Goal: Complete application form

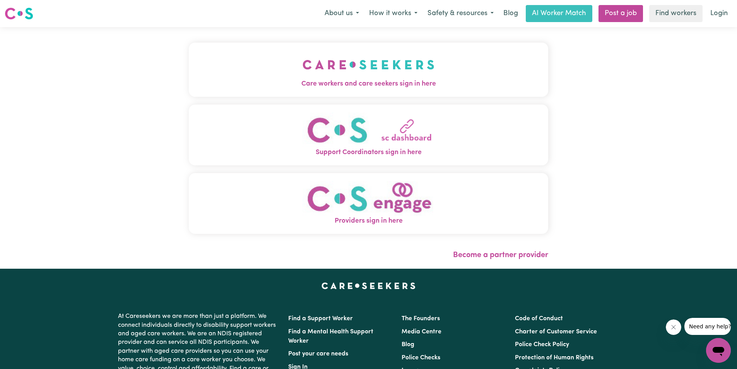
click at [405, 85] on span "Care workers and care seekers sign in here" at bounding box center [369, 84] width 360 height 10
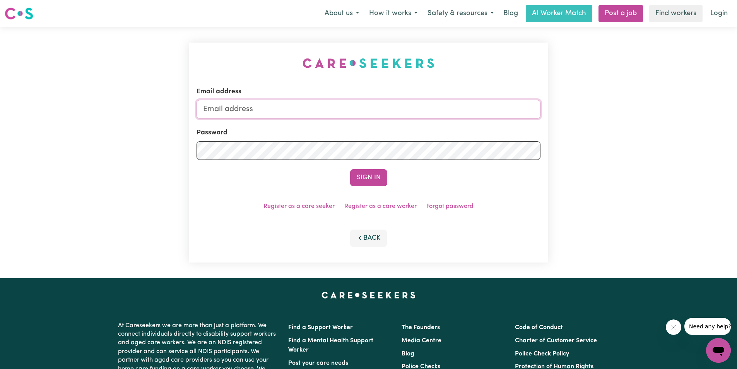
click at [347, 107] on input "Email address" at bounding box center [369, 109] width 344 height 19
type input "[EMAIL_ADDRESS][DOMAIN_NAME]"
click at [350, 169] on button "Sign In" at bounding box center [368, 177] width 37 height 17
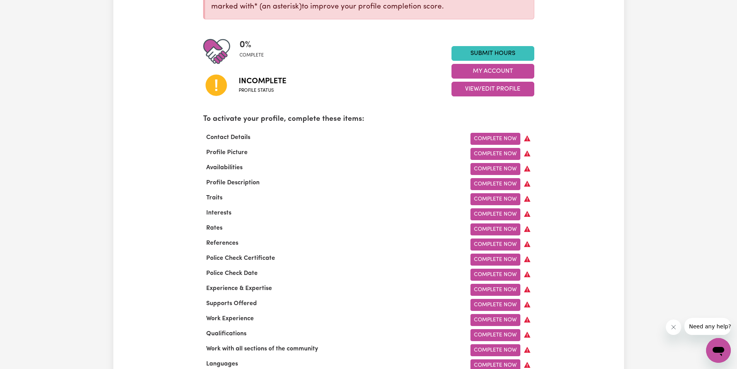
scroll to position [155, 0]
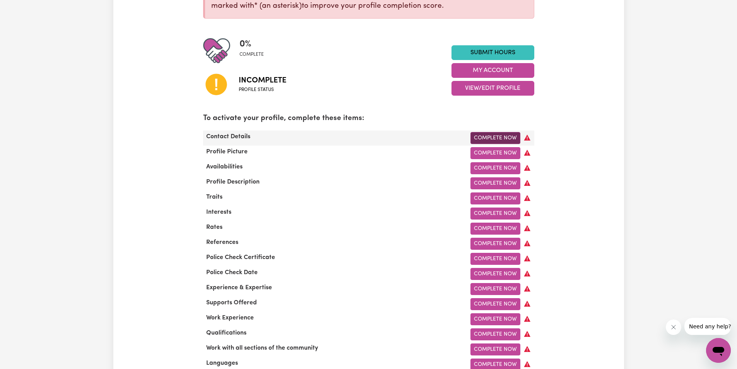
click at [487, 141] on link "Complete Now" at bounding box center [496, 138] width 50 height 12
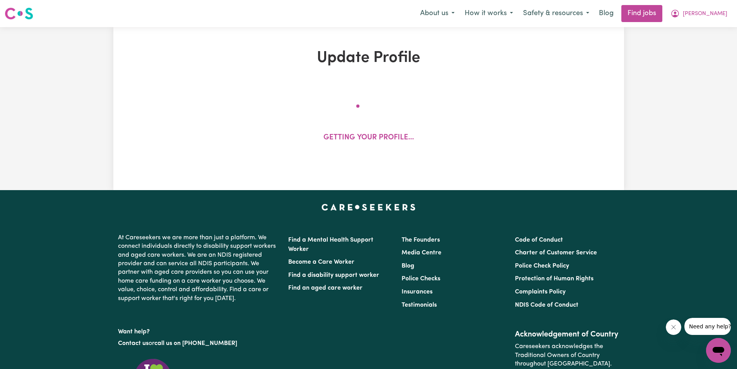
select select "Studying a healthcare related degree or qualification"
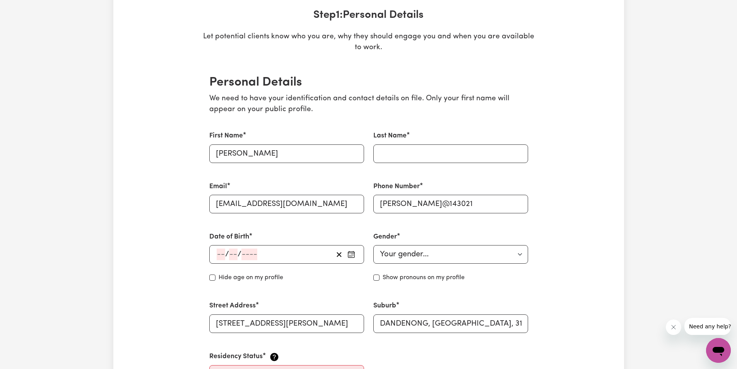
scroll to position [194, 0]
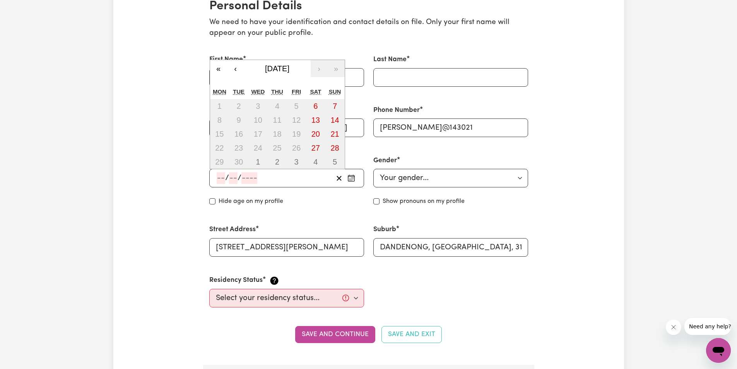
click at [217, 174] on input "number" at bounding box center [221, 178] width 9 height 12
type input "02"
type input "08"
type input "200"
type input "2003-08-02"
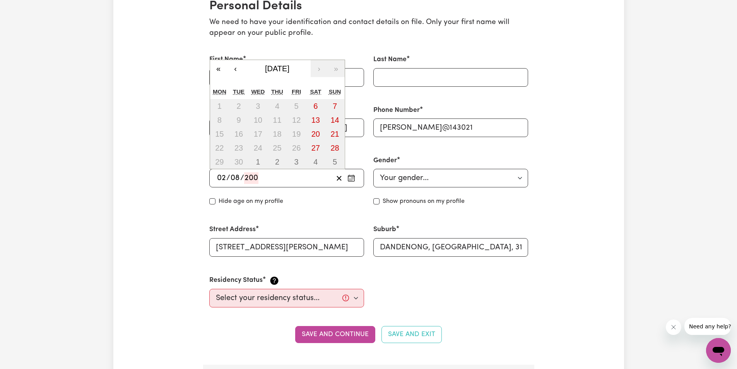
type input "2"
type input "8"
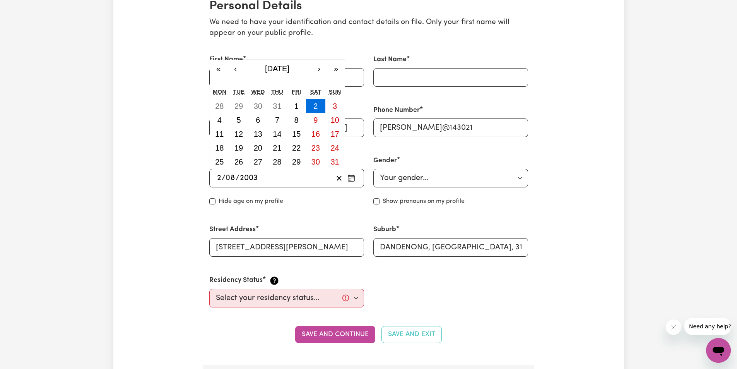
type input "2003"
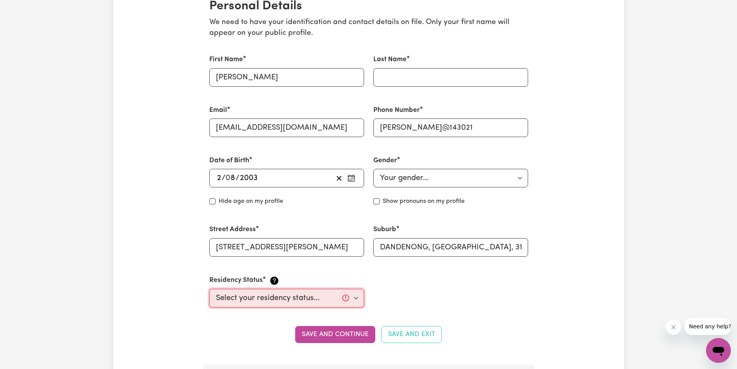
click at [281, 296] on select "Select your residency status... Australian citizen Australian PR Temporary Work…" at bounding box center [286, 298] width 155 height 19
select select "Student Visa"
click at [209, 289] on select "Select your residency status... Australian citizen Australian PR Temporary Work…" at bounding box center [286, 298] width 155 height 19
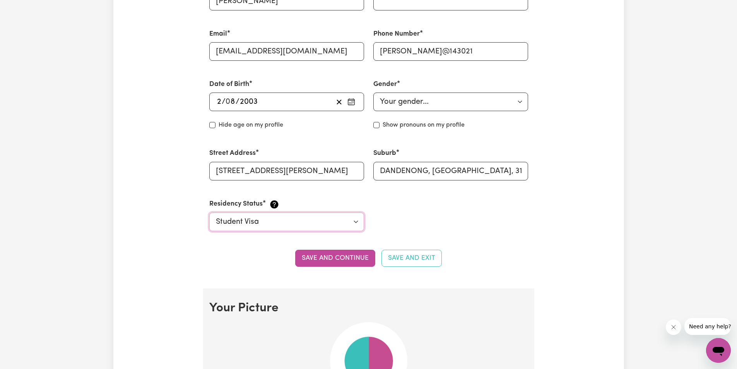
scroll to position [271, 0]
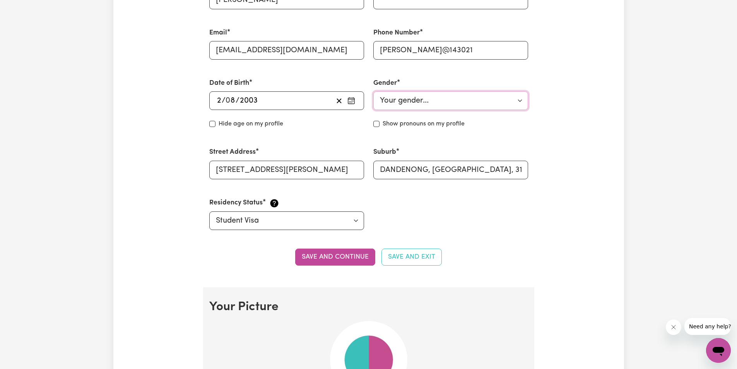
click at [437, 98] on select "Your gender... Female Male Non-binary Other Prefer not to say" at bounding box center [450, 100] width 155 height 19
select select "female"
click at [373, 91] on select "Your gender... Female Male Non-binary Other Prefer not to say" at bounding box center [450, 100] width 155 height 19
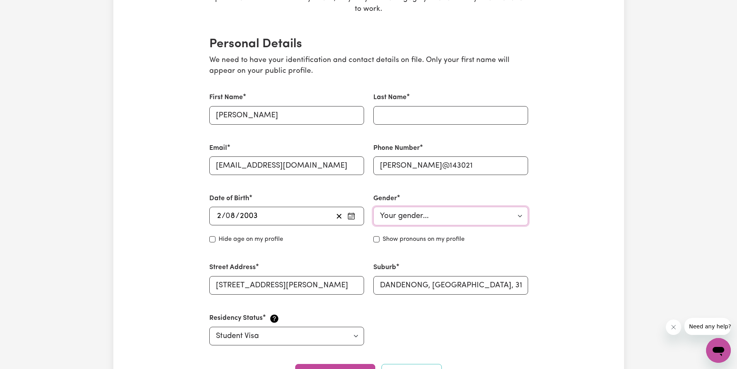
scroll to position [155, 0]
drag, startPoint x: 443, startPoint y: 165, endPoint x: 369, endPoint y: 166, distance: 73.5
click at [369, 166] on div "Phone Number mAnsi@143021" at bounding box center [451, 160] width 164 height 50
type input "0405354491"
click at [398, 118] on input "Last Name" at bounding box center [450, 116] width 155 height 19
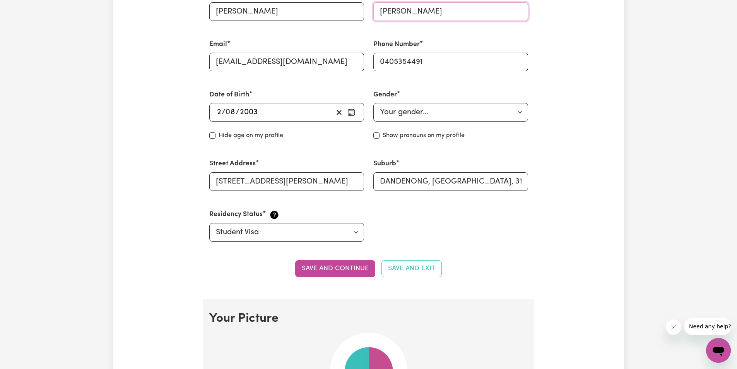
scroll to position [271, 0]
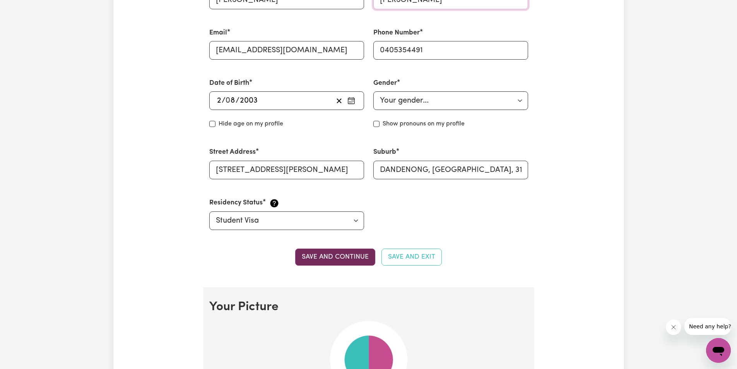
type input "Mansi"
click at [327, 257] on button "Save and continue" at bounding box center [335, 256] width 80 height 17
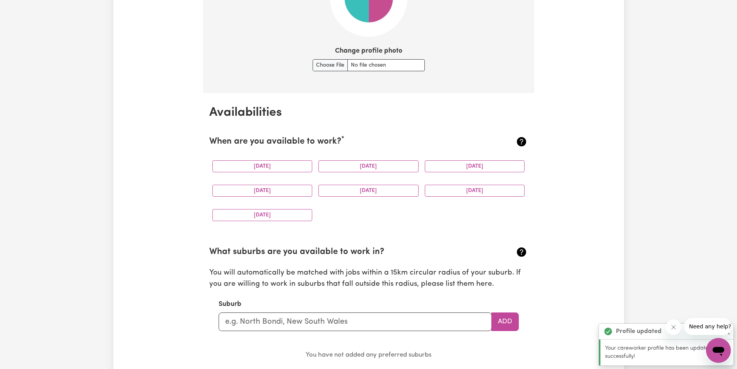
scroll to position [635, 0]
